Goal: Task Accomplishment & Management: Complete application form

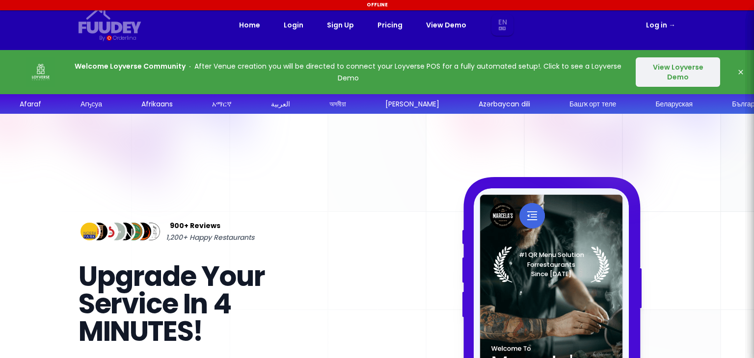
select select "en"
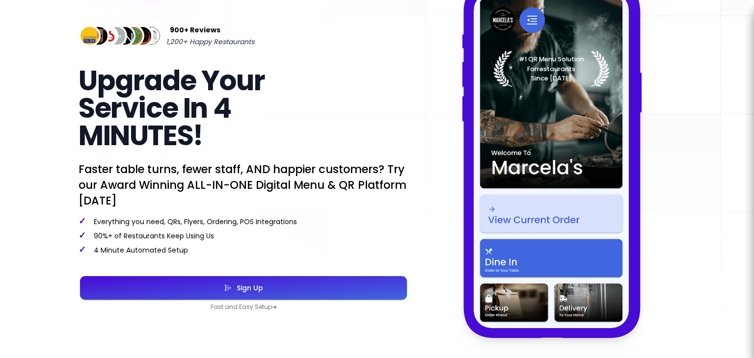
scroll to position [196, 0]
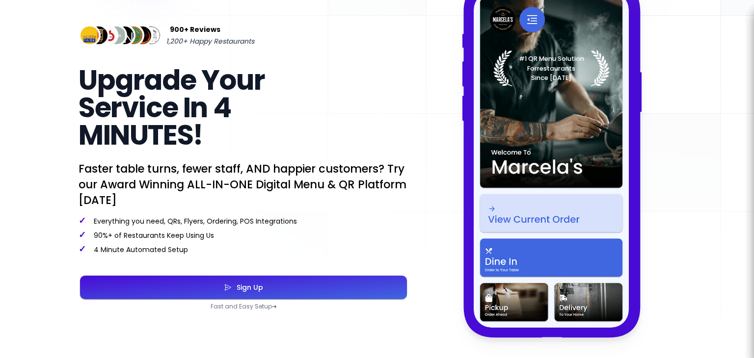
select select "en"
click at [272, 291] on button "Sign Up" at bounding box center [243, 288] width 327 height 24
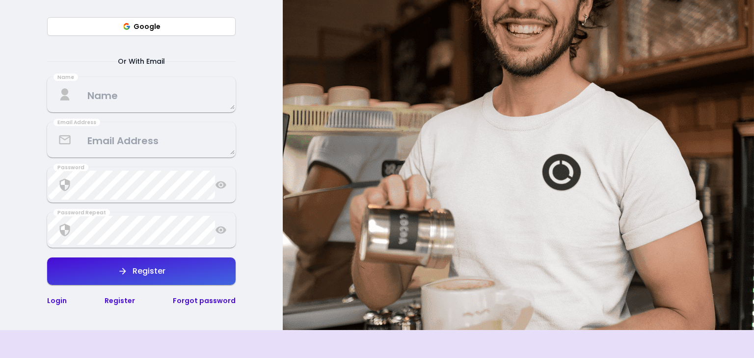
select select "en"
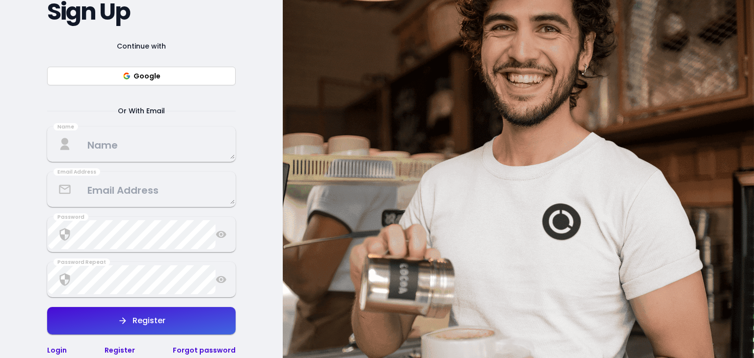
select select "en"
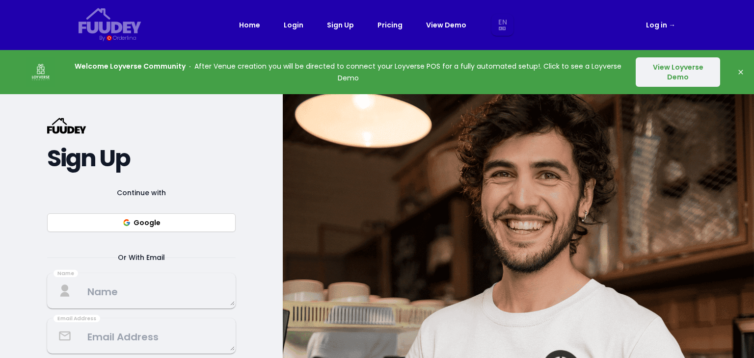
click at [386, 26] on link "Pricing" at bounding box center [389, 25] width 25 height 12
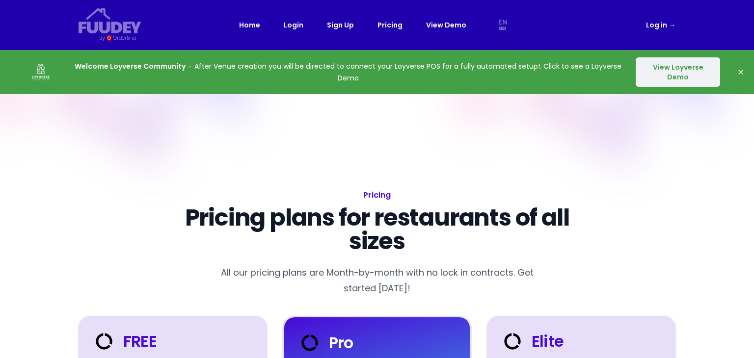
select select "en"
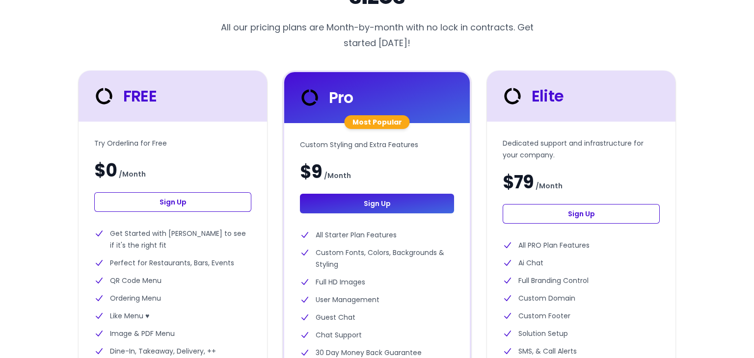
scroll to position [245, 0]
click at [210, 194] on link "Sign Up" at bounding box center [172, 202] width 157 height 20
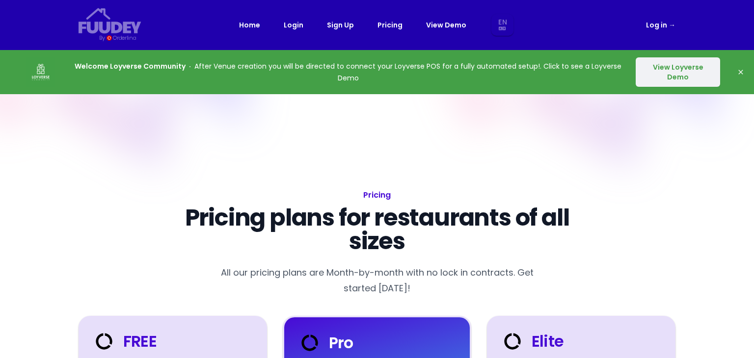
select select "en"
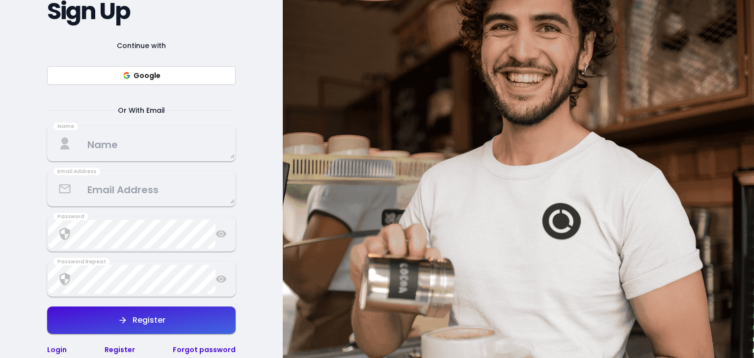
scroll to position [147, 0]
click at [146, 148] on textarea at bounding box center [141, 144] width 186 height 29
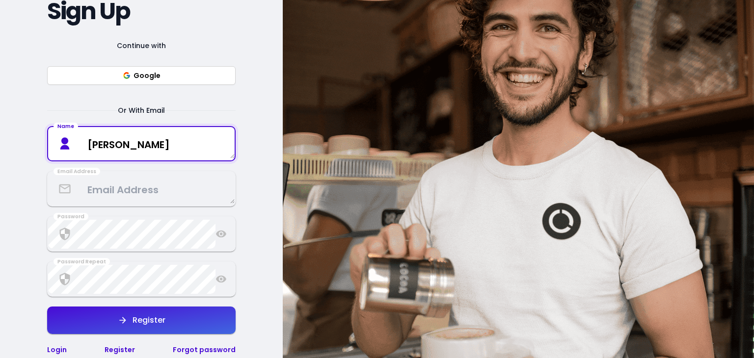
type textarea "[PERSON_NAME]"
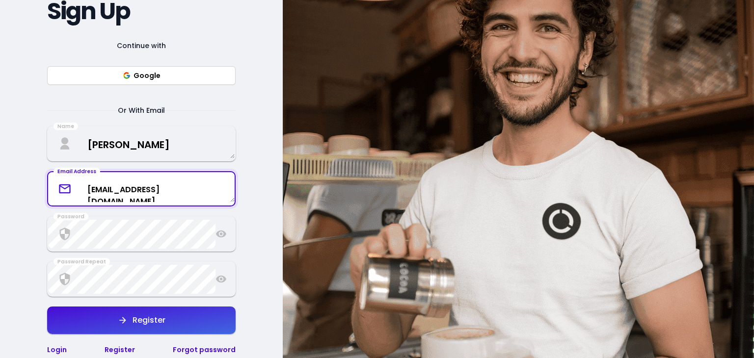
type textarea "[EMAIL_ADDRESS][DOMAIN_NAME]"
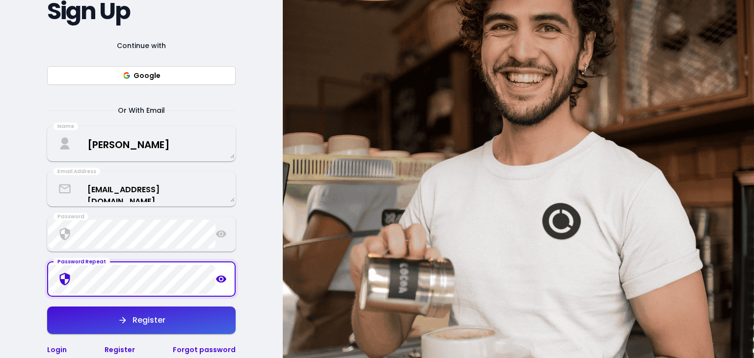
click at [151, 322] on div "Register" at bounding box center [147, 321] width 38 height 8
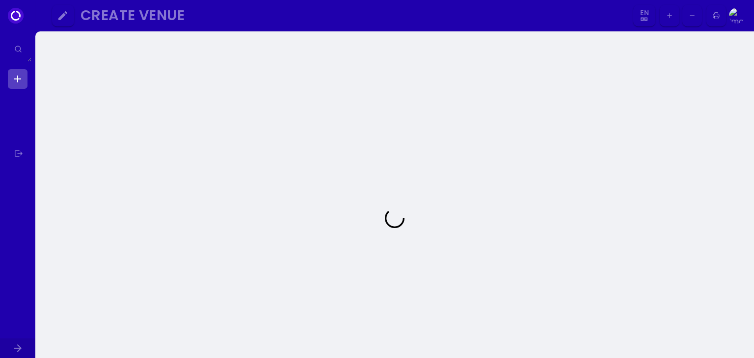
select select "en"
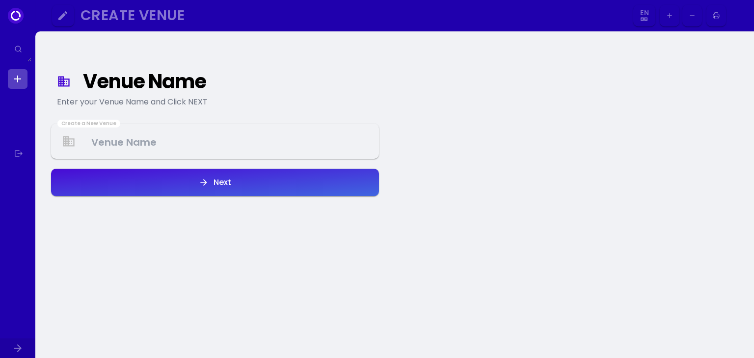
select select "en"
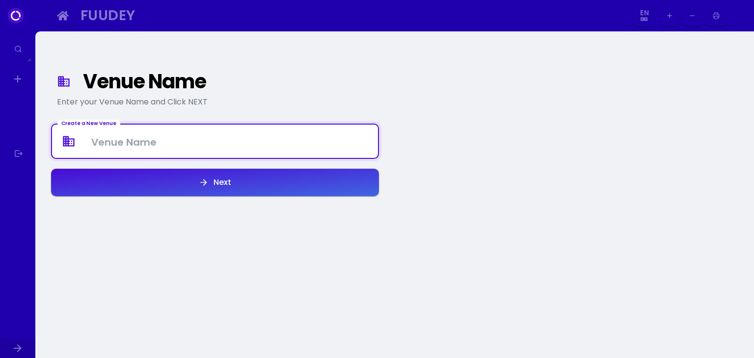
click at [206, 138] on Venue at bounding box center [215, 141] width 326 height 29
type Venue "[PERSON_NAME] and Cafe"
click at [230, 181] on div "Next" at bounding box center [220, 183] width 23 height 8
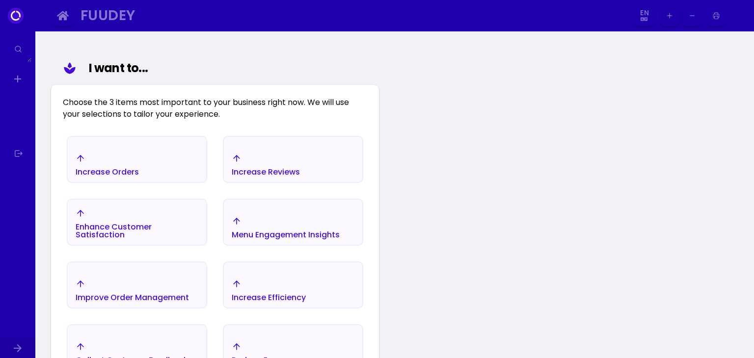
scroll to position [114, 0]
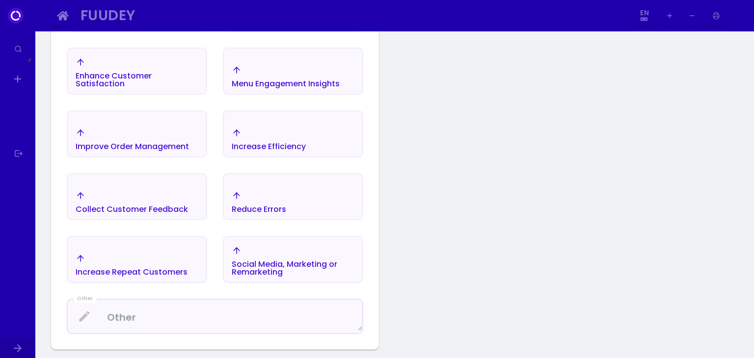
click at [139, 25] on div "Improve Order Management" at bounding box center [107, 13] width 63 height 23
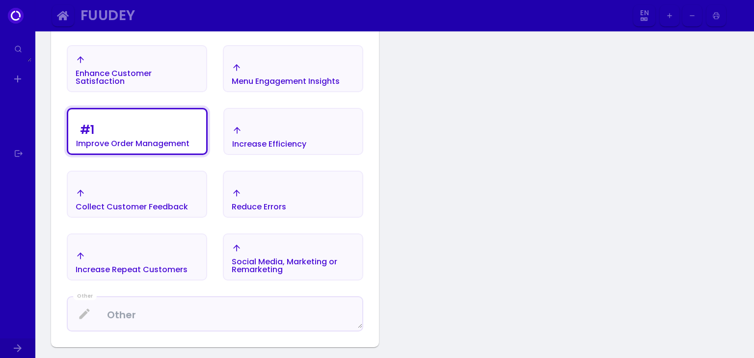
scroll to position [261, 0]
click at [206, 28] on div "Reduce Errors" at bounding box center [137, 11] width 138 height 34
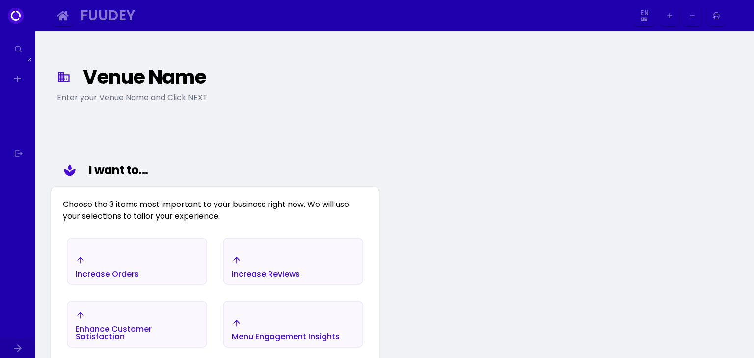
scroll to position [0, 0]
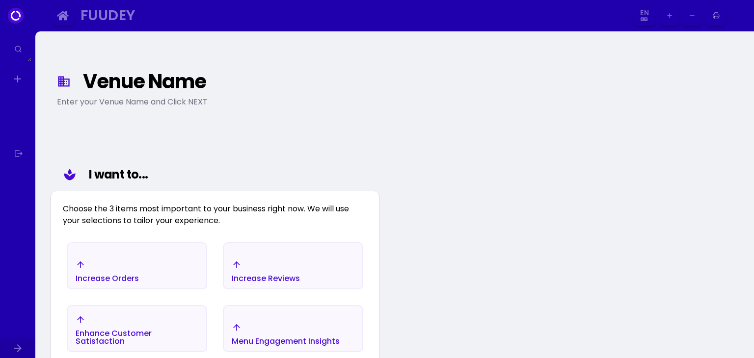
click at [171, 101] on div "Enter your Venue Name and Click NEXT" at bounding box center [215, 102] width 316 height 12
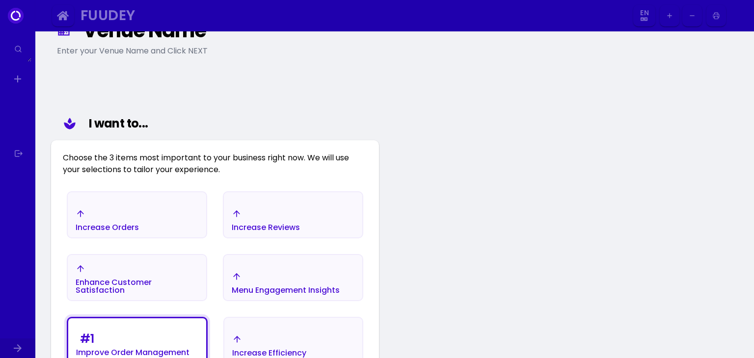
click at [151, 215] on div "Increase Orders" at bounding box center [137, 220] width 138 height 34
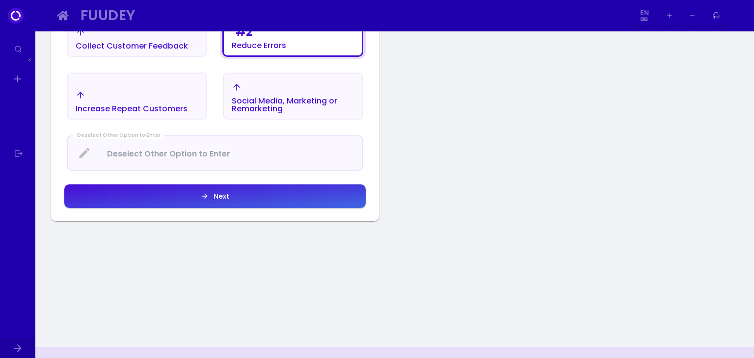
click at [228, 212] on div "# 3 Increase Orders Increase Reviews Enhance Customer Satisfaction Menu Engagem…" at bounding box center [215, 14] width 328 height 416
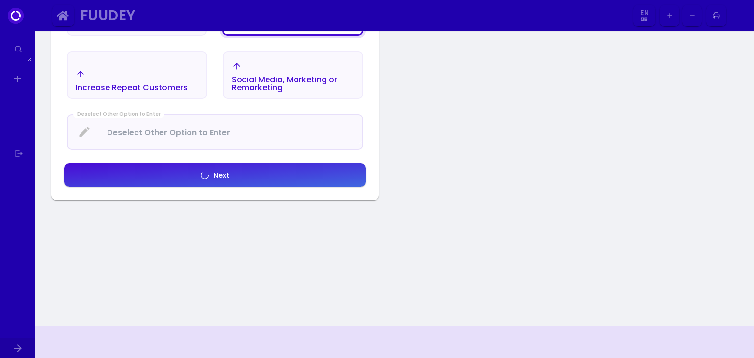
scroll to position [443, 0]
select select "en"
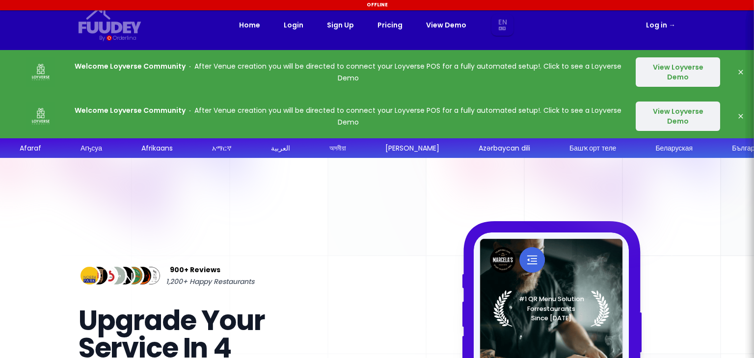
select select "en"
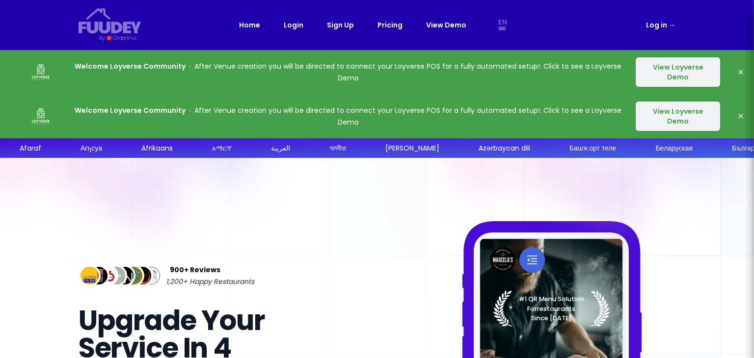
select select "en"
click at [682, 79] on button "View Loyverse Demo" at bounding box center [678, 71] width 84 height 29
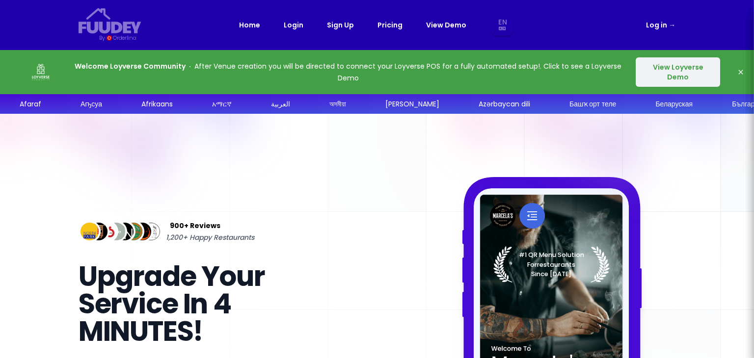
select select "en"
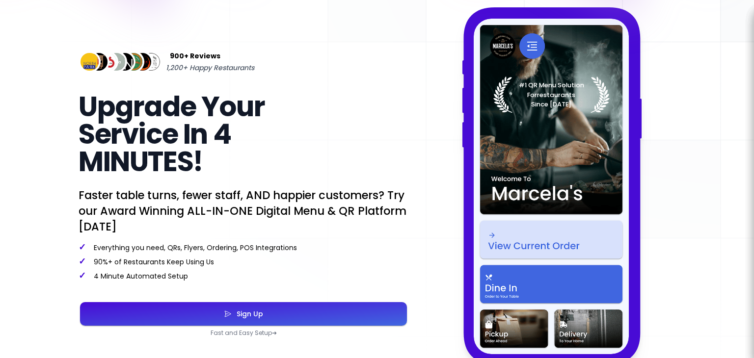
select select "en"
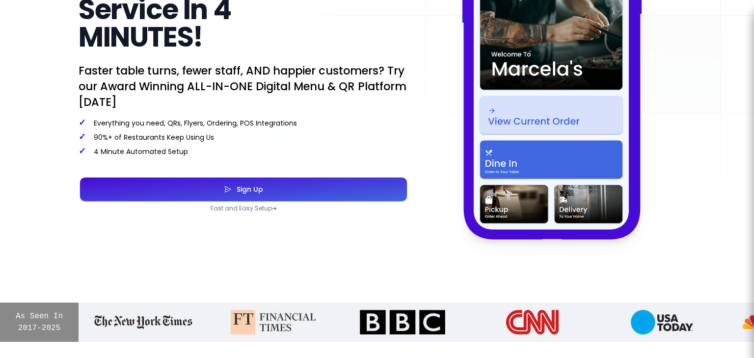
scroll to position [294, 0]
